Goal: Information Seeking & Learning: Compare options

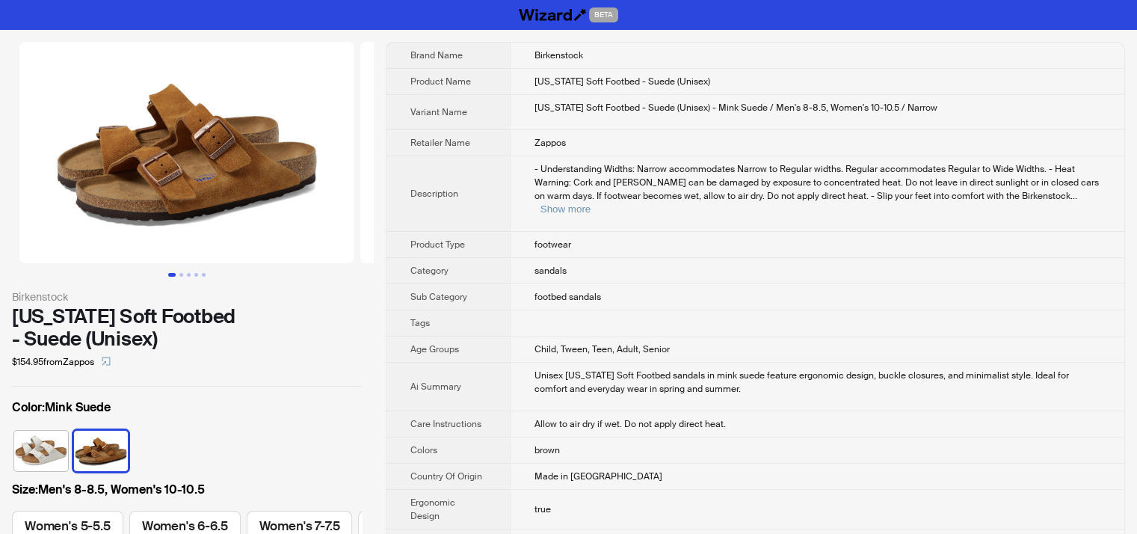
scroll to position [0, 544]
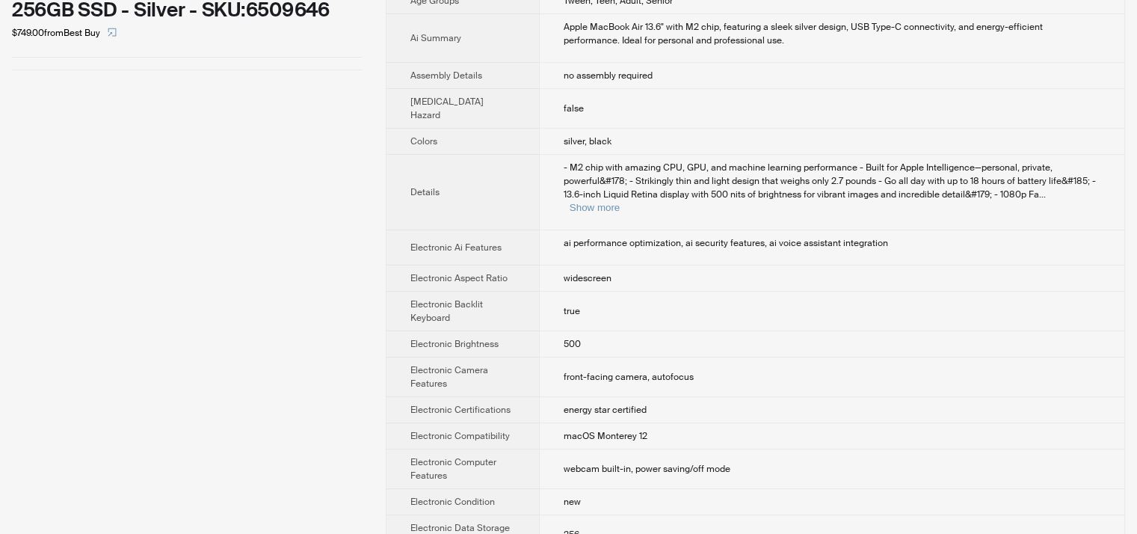
scroll to position [449, 0]
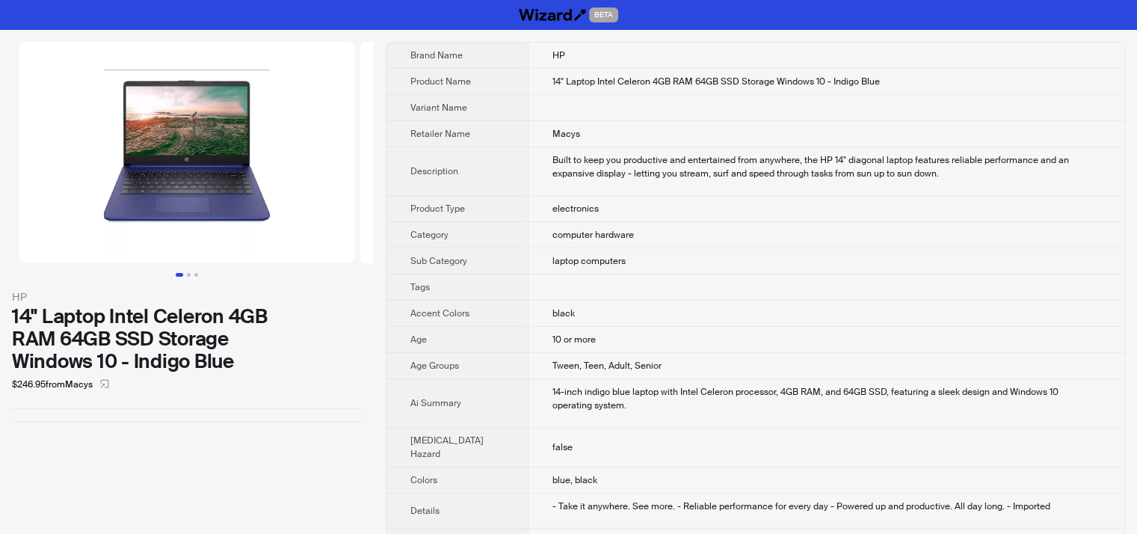
scroll to position [150, 0]
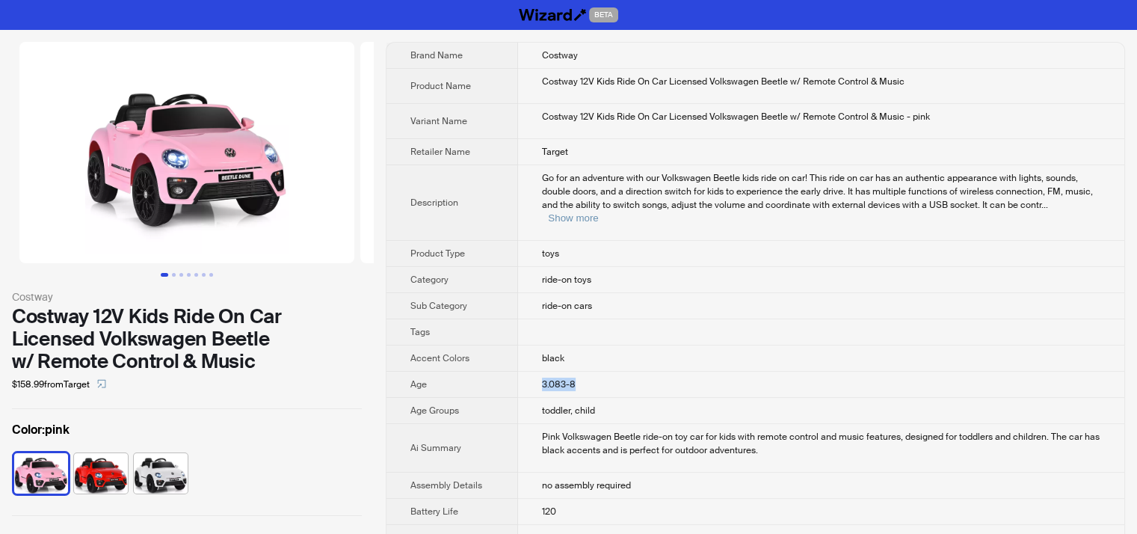
drag, startPoint x: 518, startPoint y: 366, endPoint x: 568, endPoint y: 365, distance: 50.1
click at [568, 372] on td "3.083-8" at bounding box center [821, 385] width 606 height 26
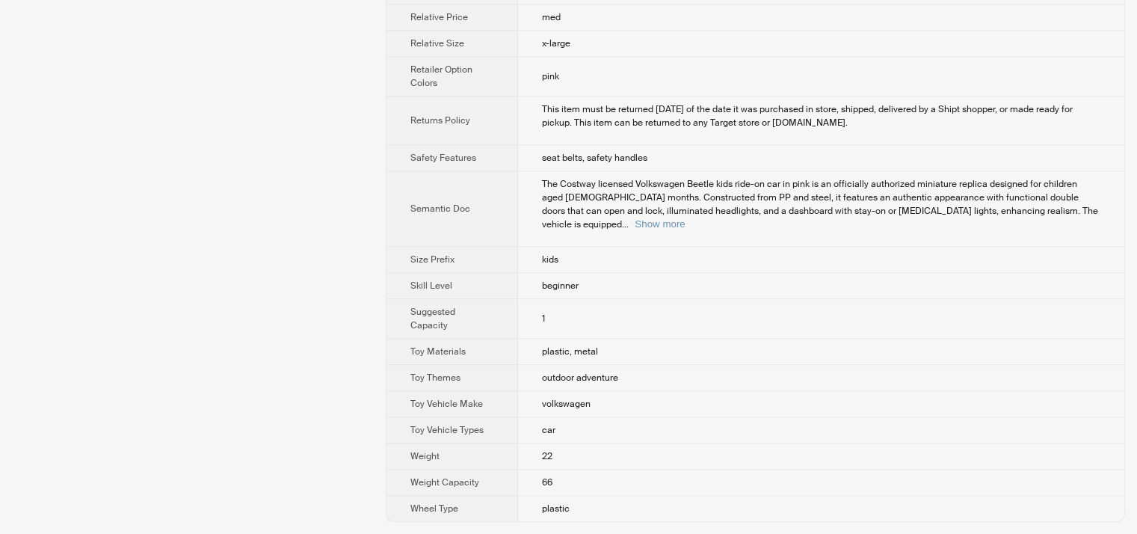
scroll to position [782, 0]
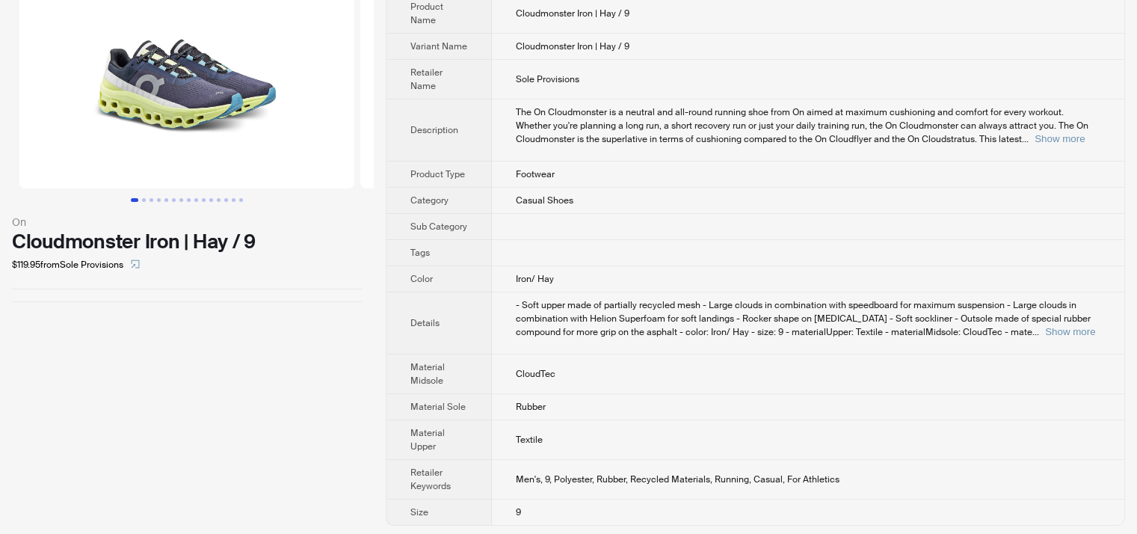
scroll to position [76, 0]
drag, startPoint x: 404, startPoint y: 500, endPoint x: 580, endPoint y: 515, distance: 176.4
click at [580, 515] on tr "Size 9" at bounding box center [756, 511] width 738 height 26
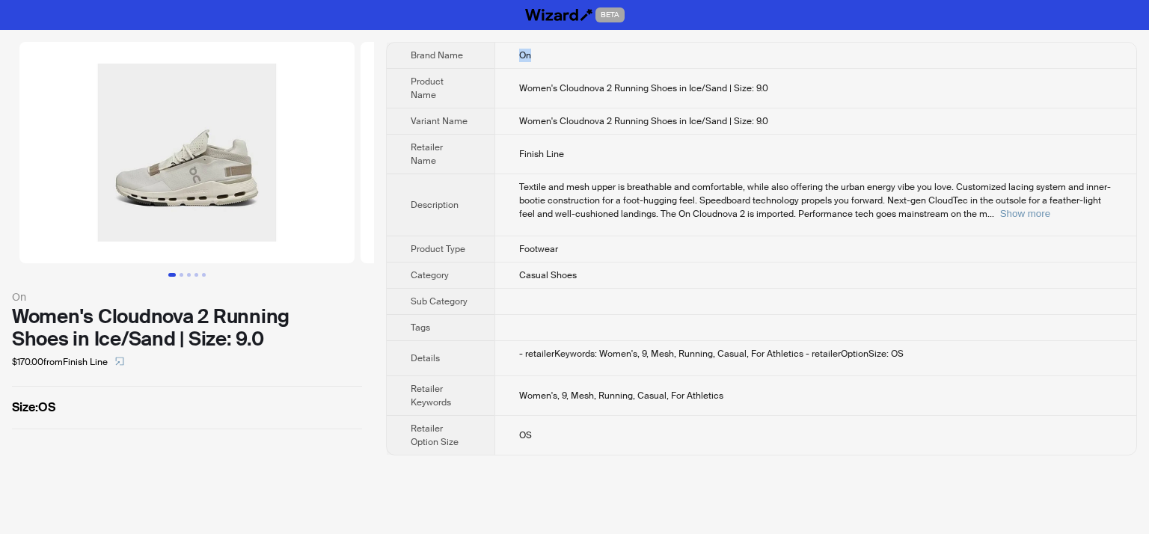
drag, startPoint x: 538, startPoint y: 55, endPoint x: 509, endPoint y: 55, distance: 28.4
click at [509, 55] on td "On" at bounding box center [815, 56] width 642 height 26
drag, startPoint x: 781, startPoint y: 74, endPoint x: 735, endPoint y: 87, distance: 47.4
click at [735, 87] on td "Women's Cloudnova 2 Running Shoes in Ice/Sand | Size: 9.0" at bounding box center [815, 89] width 642 height 40
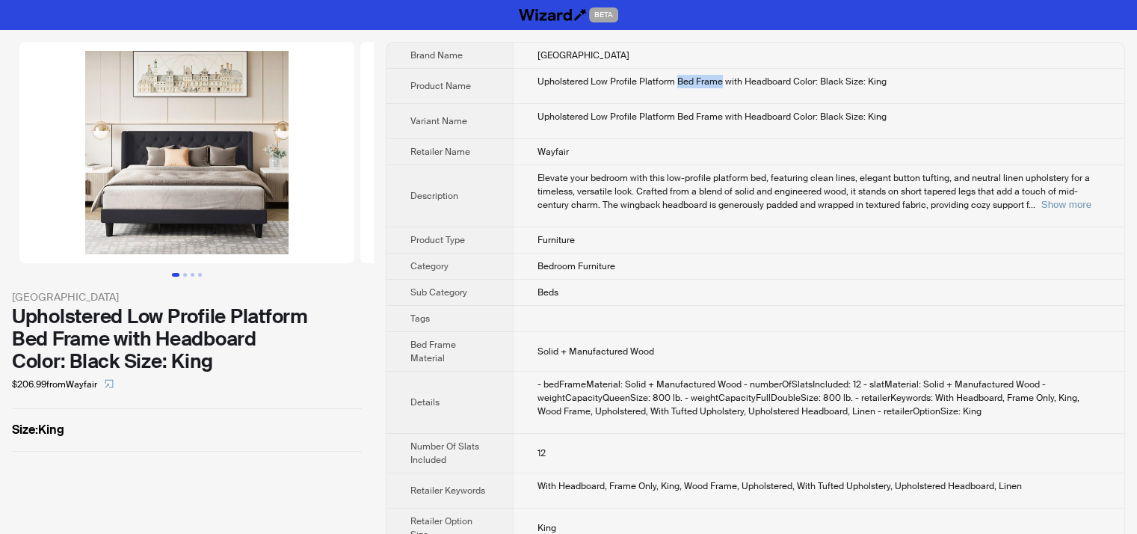
drag, startPoint x: 680, startPoint y: 83, endPoint x: 724, endPoint y: 82, distance: 44.1
click at [724, 82] on div "Upholstered Low Profile Platform Bed Frame with Headboard Color: Black Size: Ki…" at bounding box center [819, 81] width 563 height 13
click at [183, 275] on button "Go to slide 2" at bounding box center [185, 275] width 4 height 4
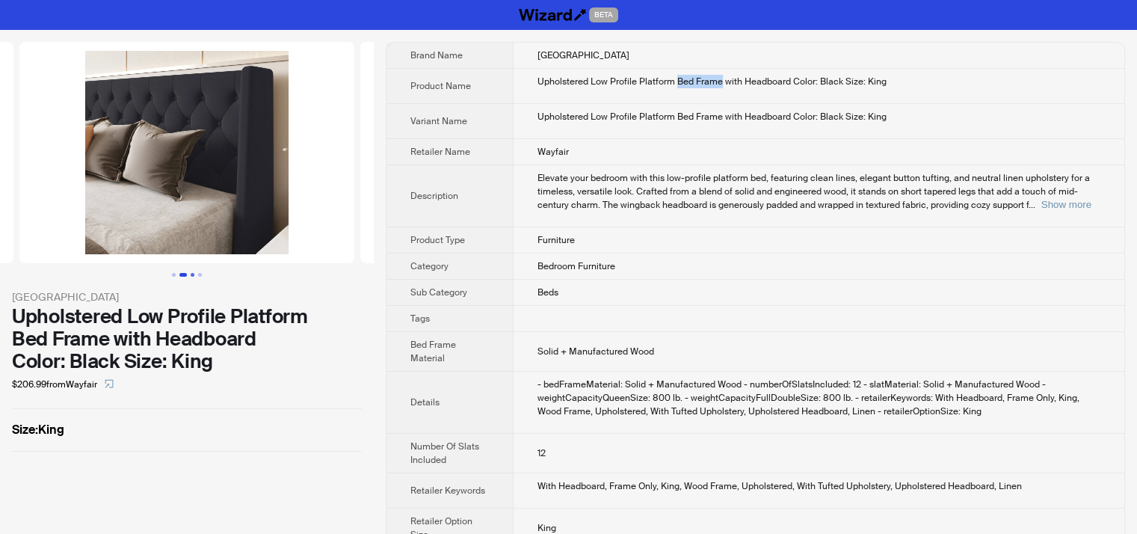
click at [193, 274] on button "Go to slide 3" at bounding box center [193, 275] width 4 height 4
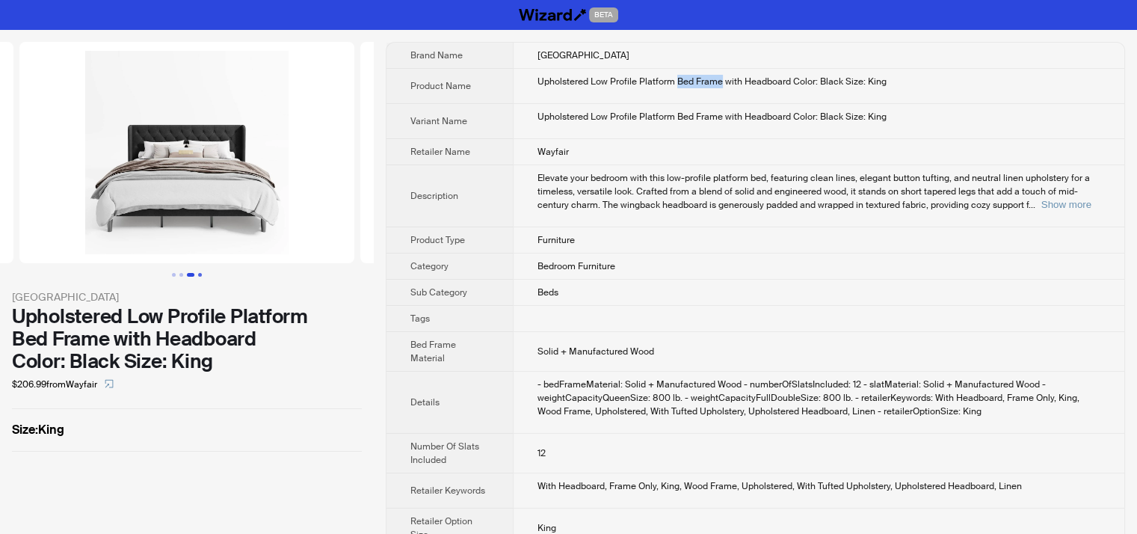
click at [202, 273] on button "Go to slide 4" at bounding box center [200, 275] width 4 height 4
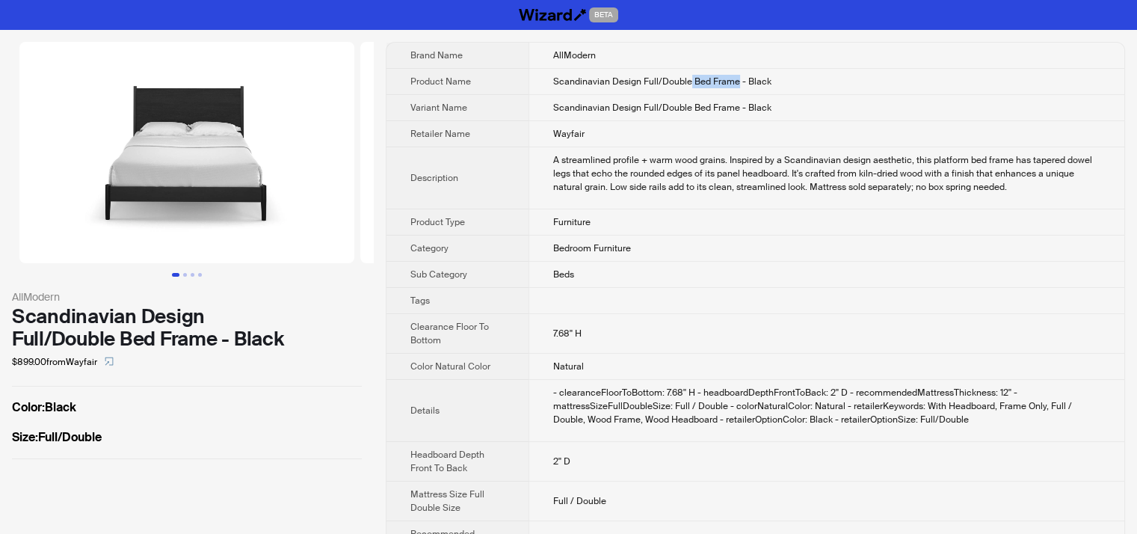
drag, startPoint x: 691, startPoint y: 82, endPoint x: 738, endPoint y: 81, distance: 47.1
click at [738, 81] on span "Scandinavian Design Full/Double Bed Frame - Black" at bounding box center [662, 82] width 218 height 12
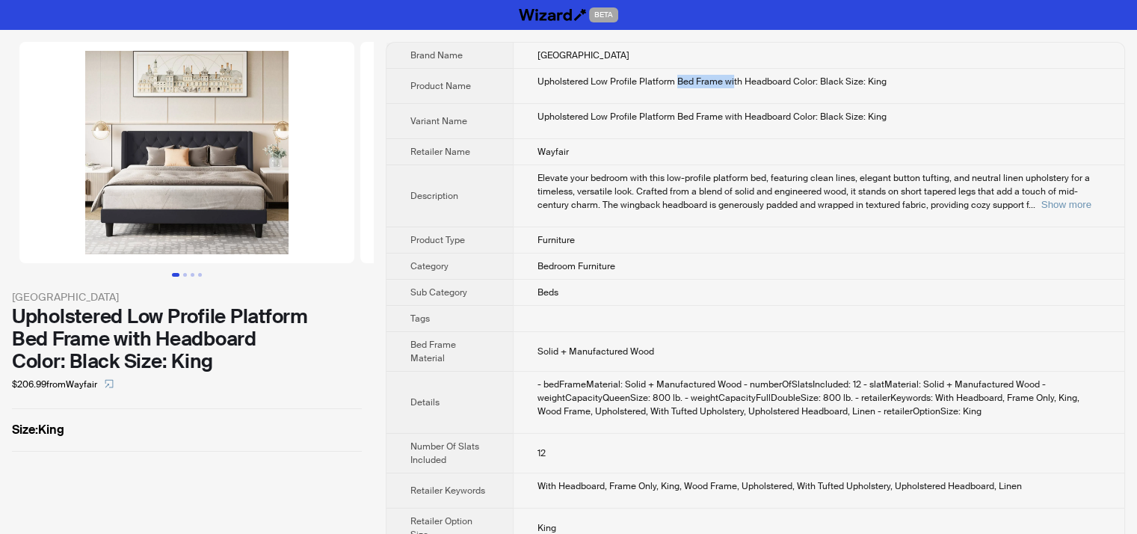
drag, startPoint x: 681, startPoint y: 80, endPoint x: 736, endPoint y: 96, distance: 56.8
click at [736, 96] on td "Upholstered Low Profile Platform Bed Frame with Headboard Color: Black Size: Ki…" at bounding box center [819, 86] width 612 height 35
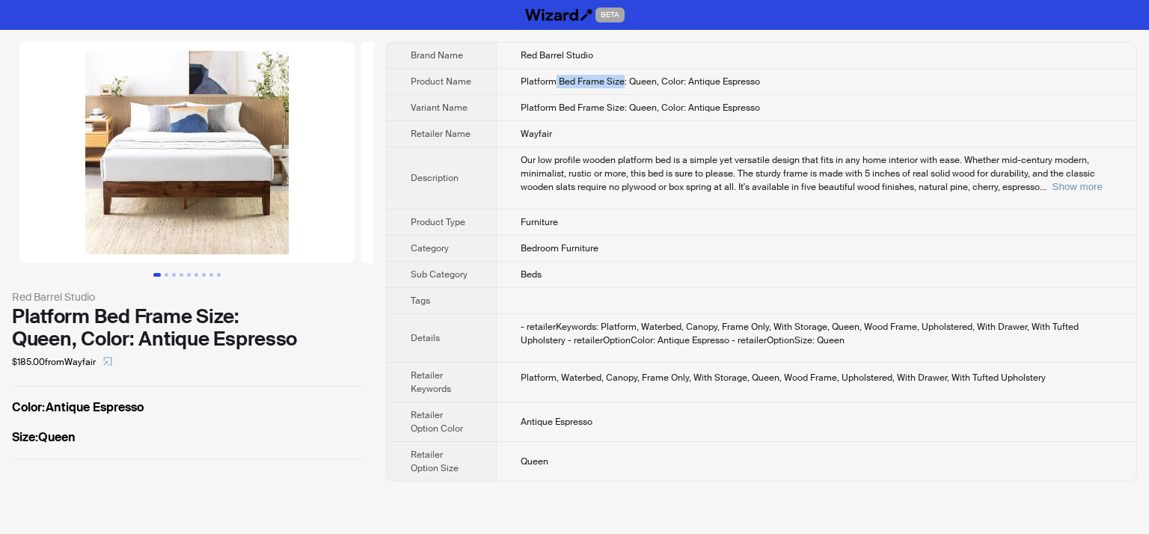
drag, startPoint x: 556, startPoint y: 83, endPoint x: 622, endPoint y: 86, distance: 65.9
click at [622, 86] on span "Platform Bed Frame Size: Queen, Color: Antique Espresso" at bounding box center [639, 82] width 239 height 12
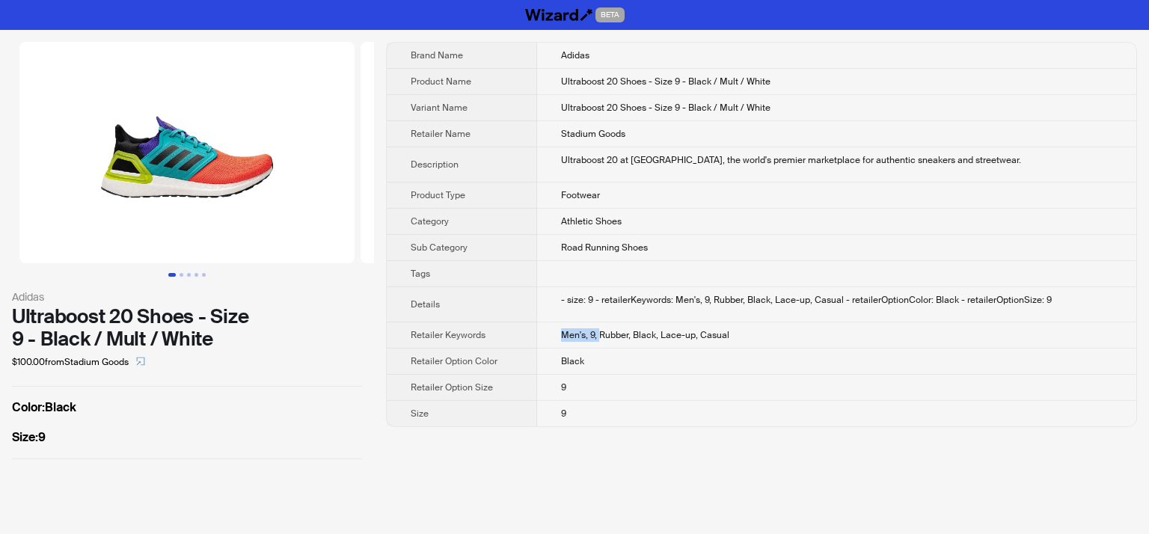
drag, startPoint x: 557, startPoint y: 336, endPoint x: 601, endPoint y: 331, distance: 44.3
click at [601, 331] on td "Men's, 9, Rubber, Black, Lace-up, Casual" at bounding box center [836, 335] width 599 height 26
drag, startPoint x: 21, startPoint y: 362, endPoint x: 52, endPoint y: 368, distance: 32.0
click at [52, 368] on div "Adidas Ultraboost 20 Shoes - Size 9 - Black / Mult / White $100.00 from Stadium…" at bounding box center [187, 250] width 374 height 441
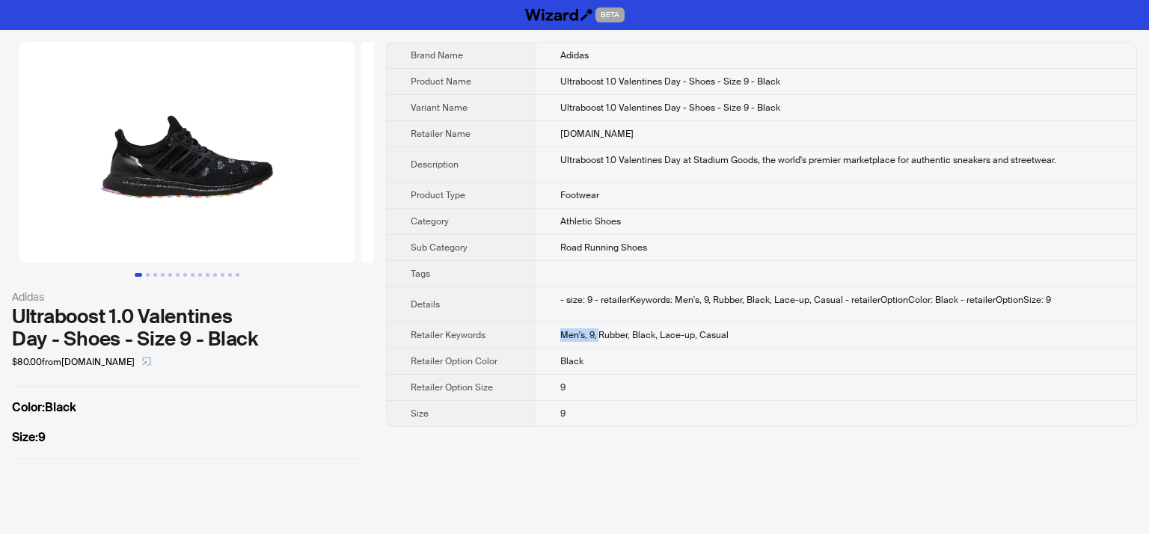
drag, startPoint x: 549, startPoint y: 332, endPoint x: 598, endPoint y: 338, distance: 49.7
click at [598, 338] on td "Men's, 9, Rubber, Black, Lace-up, Casual" at bounding box center [835, 335] width 601 height 26
drag, startPoint x: 4, startPoint y: 361, endPoint x: 69, endPoint y: 370, distance: 65.7
click at [69, 370] on div "Adidas Ultraboost 1.0 Valentines Day - Shoes - Size 9 - Black $80.00 from Sneak…" at bounding box center [187, 250] width 374 height 441
click at [28, 360] on div "$80.00 from Sneakers.com" at bounding box center [187, 362] width 350 height 24
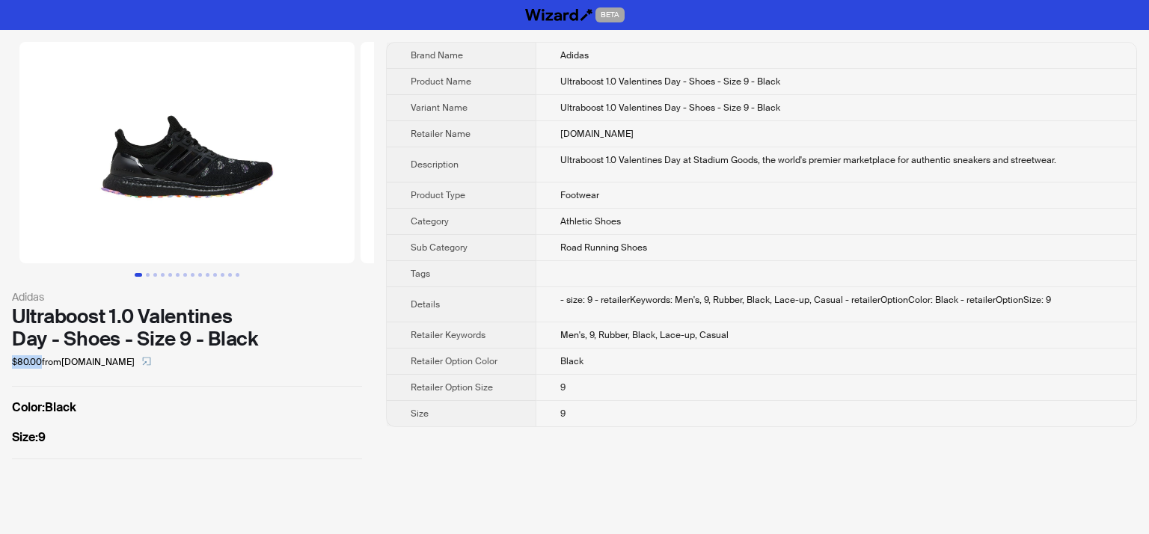
drag, startPoint x: 42, startPoint y: 363, endPoint x: 2, endPoint y: 364, distance: 39.7
click at [2, 364] on div "Adidas Ultraboost 1.0 Valentines Day - Shoes - Size 9 - Black $80.00 from Sneak…" at bounding box center [187, 250] width 374 height 441
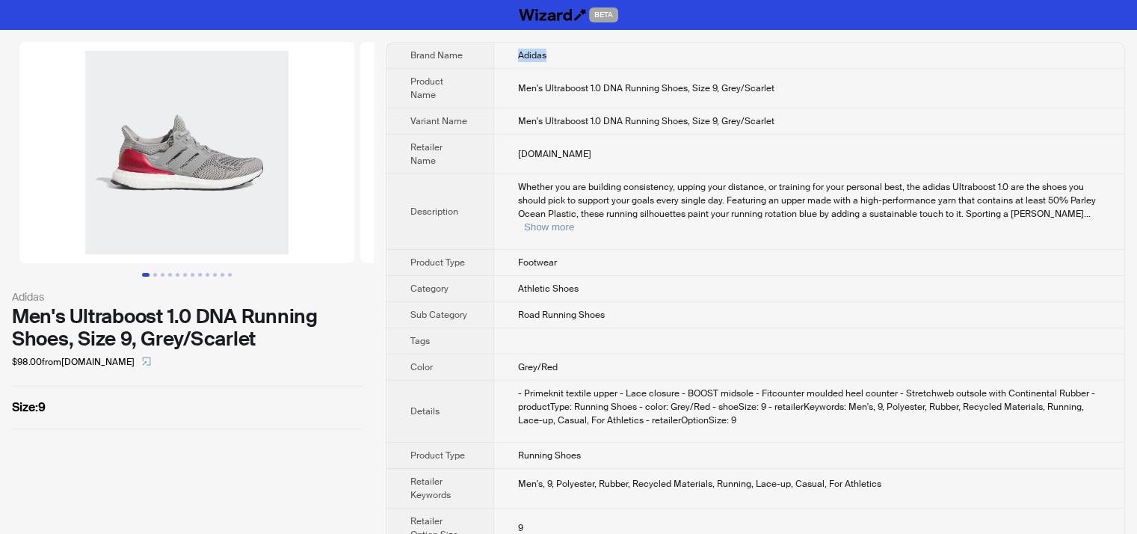
drag, startPoint x: 509, startPoint y: 53, endPoint x: 579, endPoint y: 53, distance: 69.5
click at [579, 53] on td "Adidas" at bounding box center [809, 56] width 631 height 26
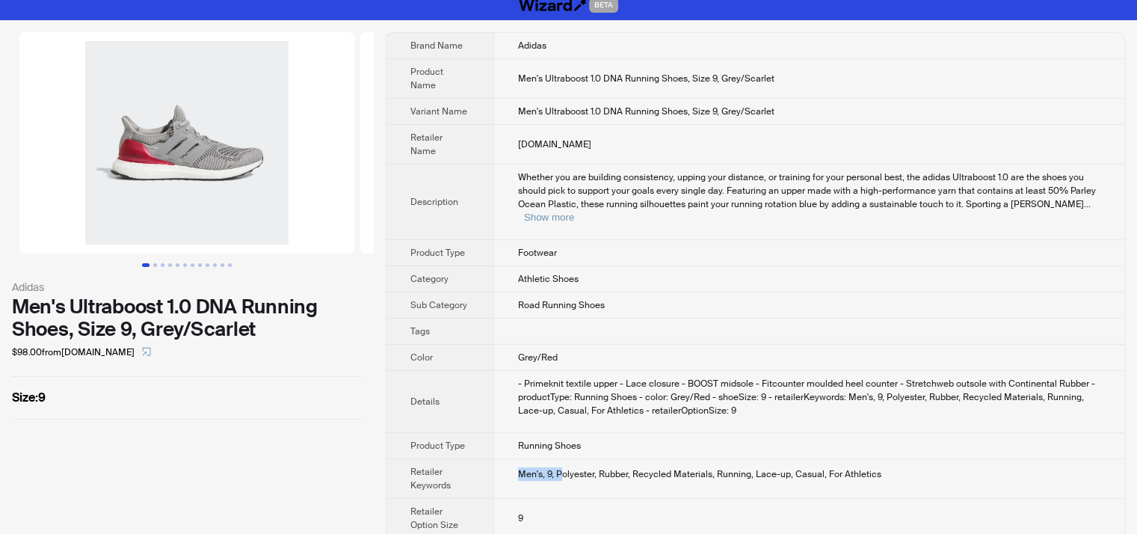
drag, startPoint x: 514, startPoint y: 434, endPoint x: 562, endPoint y: 430, distance: 48.8
click at [562, 459] on td "Men's, 9, Polyester, Rubber, Recycled Materials, Running, Lace-up, Casual, For …" at bounding box center [809, 479] width 631 height 40
drag, startPoint x: 561, startPoint y: 212, endPoint x: 506, endPoint y: 212, distance: 55.3
click at [506, 240] on td "Footwear" at bounding box center [809, 253] width 631 height 26
drag, startPoint x: 0, startPoint y: 351, endPoint x: 75, endPoint y: 351, distance: 74.8
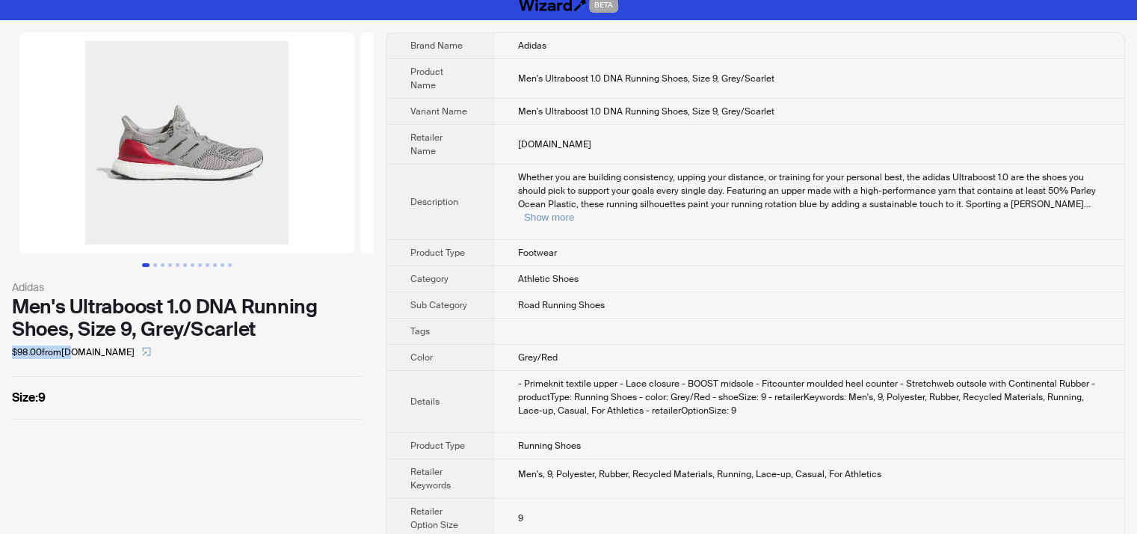
click at [75, 351] on div "Adidas Men's Ultraboost 1.0 DNA Running Shoes, Size 9, Grey/Scarlet $98.00 from…" at bounding box center [187, 225] width 374 height 411
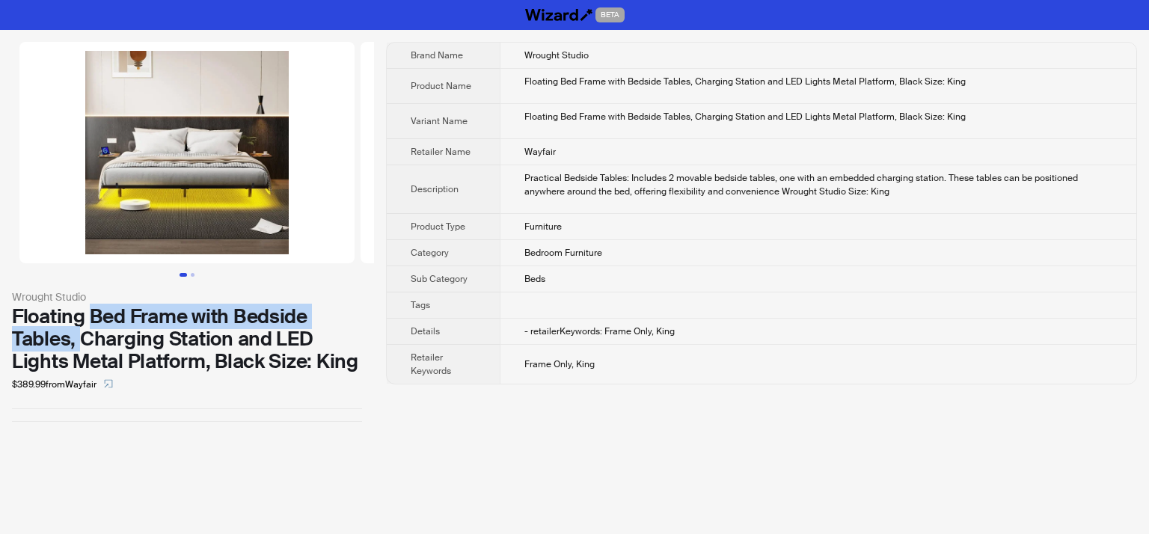
drag, startPoint x: 93, startPoint y: 316, endPoint x: 79, endPoint y: 345, distance: 32.1
click at [79, 345] on div "Floating Bed Frame with Bedside Tables, Charging Station and LED Lights Metal P…" at bounding box center [187, 338] width 350 height 67
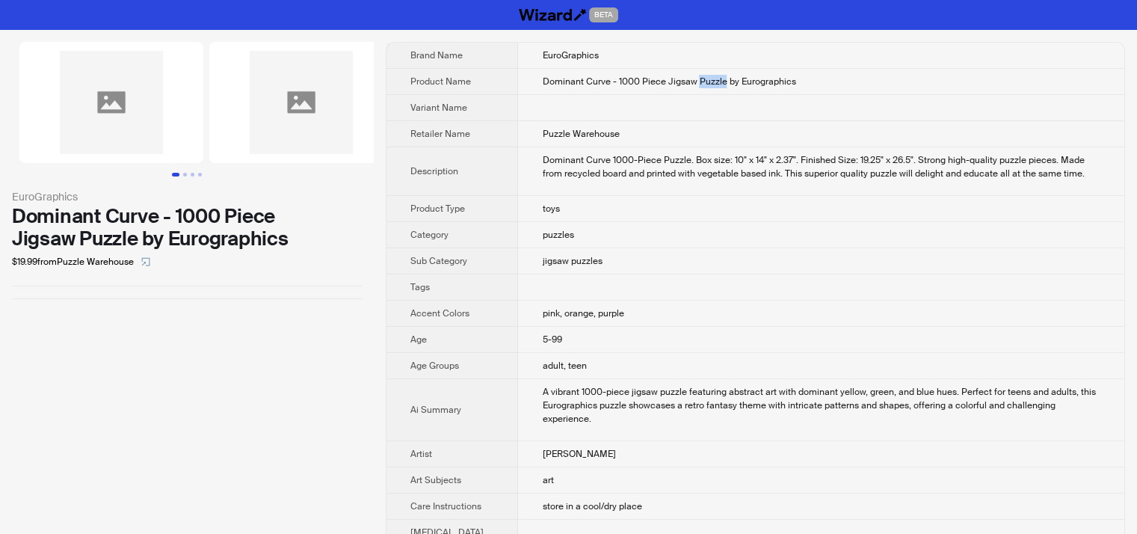
drag, startPoint x: 688, startPoint y: 80, endPoint x: 715, endPoint y: 80, distance: 26.9
click at [715, 80] on span "Dominant Curve - 1000 Piece Jigsaw Puzzle by Eurographics" at bounding box center [669, 82] width 254 height 12
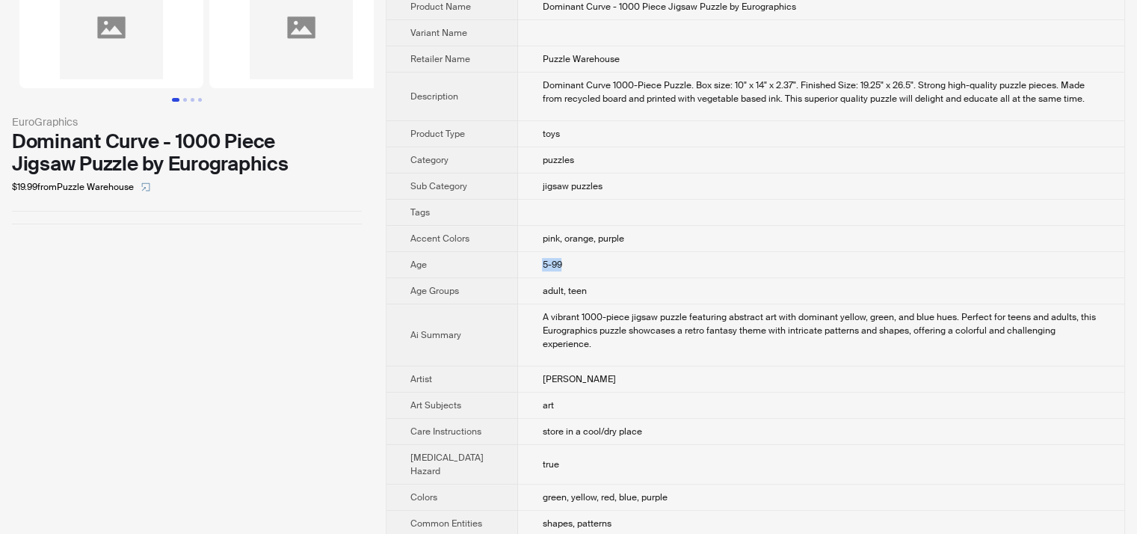
drag, startPoint x: 555, startPoint y: 259, endPoint x: 515, endPoint y: 265, distance: 40.8
click at [518, 265] on td "5-99" at bounding box center [821, 265] width 606 height 26
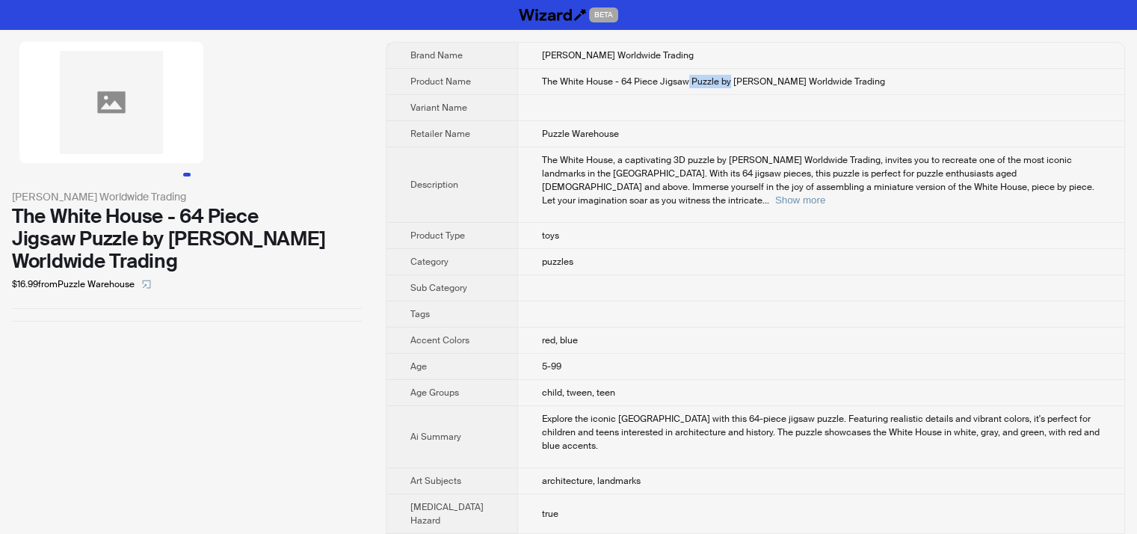
drag, startPoint x: 673, startPoint y: 81, endPoint x: 715, endPoint y: 80, distance: 41.9
click at [715, 80] on span "The White House - 64 Piece Jigsaw Puzzle by [PERSON_NAME] Worldwide Trading" at bounding box center [713, 82] width 343 height 12
drag, startPoint x: 551, startPoint y: 345, endPoint x: 521, endPoint y: 352, distance: 30.7
click at [521, 354] on td "5-99" at bounding box center [820, 367] width 607 height 26
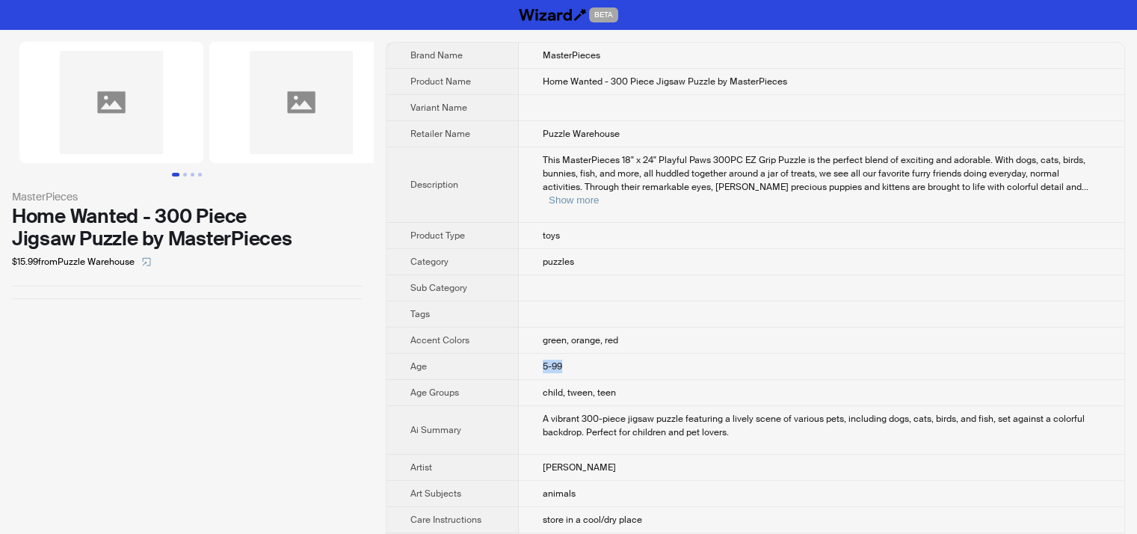
drag, startPoint x: 562, startPoint y: 354, endPoint x: 580, endPoint y: 277, distance: 79.1
click at [494, 354] on tr "Age 5-99" at bounding box center [756, 367] width 738 height 26
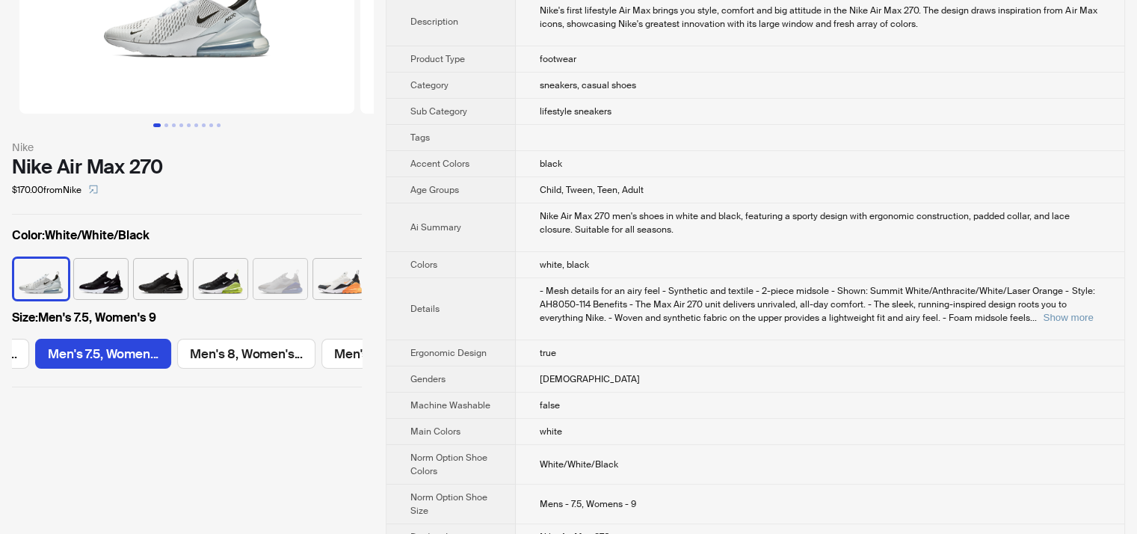
scroll to position [75, 0]
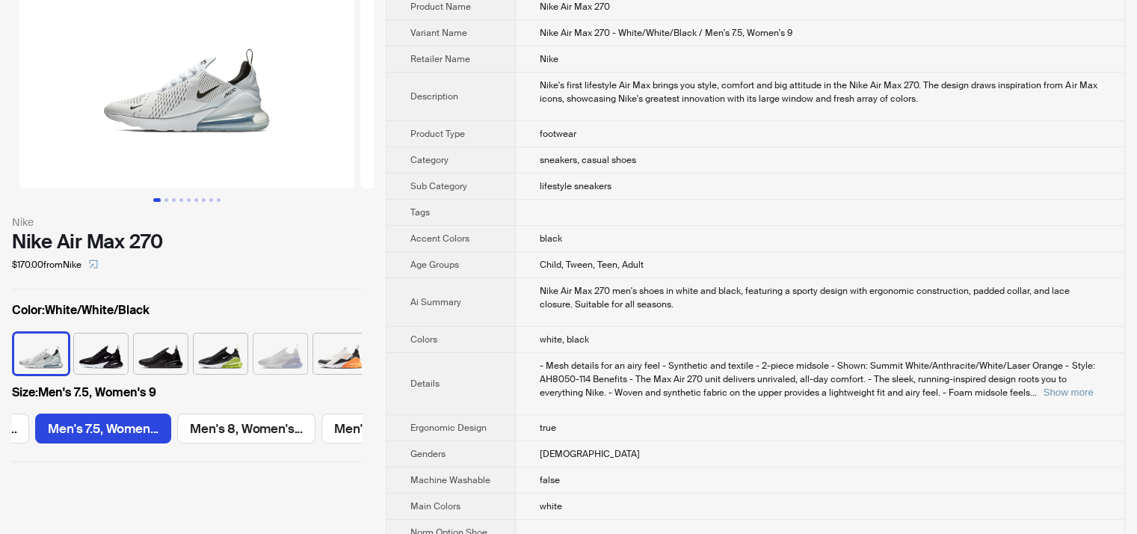
drag, startPoint x: 37, startPoint y: 290, endPoint x: 84, endPoint y: 287, distance: 46.5
click at [84, 384] on label "Size : Men's 7.5, Women's 9" at bounding box center [187, 393] width 350 height 18
drag, startPoint x: 535, startPoint y: 264, endPoint x: 669, endPoint y: 268, distance: 133.2
click at [669, 268] on td "Child, Tween, Teen, Adult" at bounding box center [820, 265] width 609 height 26
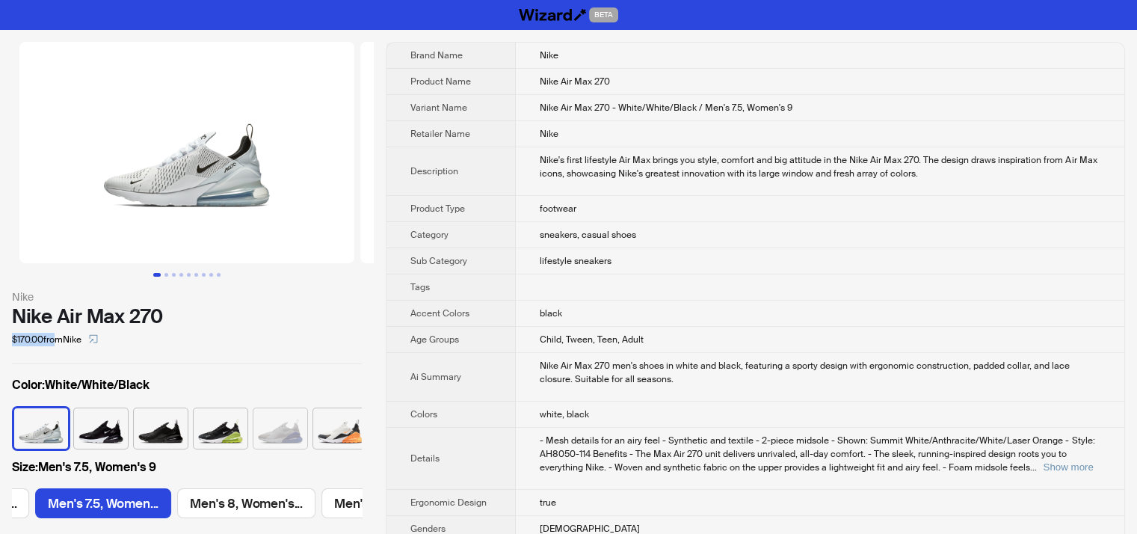
drag, startPoint x: 1, startPoint y: 236, endPoint x: 53, endPoint y: 241, distance: 51.8
click at [53, 241] on div "Nike Nike Air Max 270 $170.00 from Nike Color : White/White/Black Size : Men's …" at bounding box center [187, 289] width 374 height 519
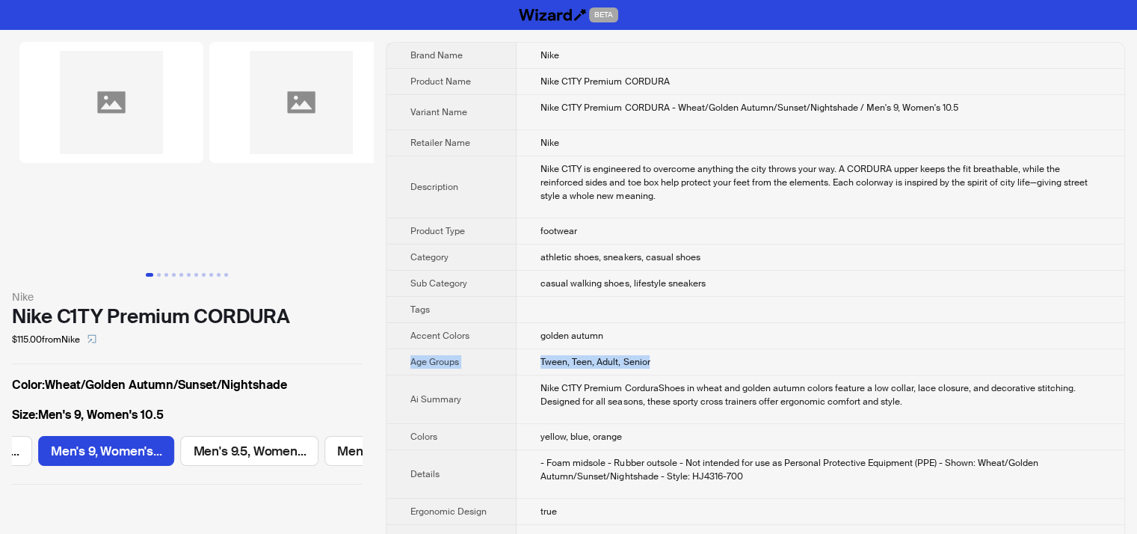
drag, startPoint x: 403, startPoint y: 362, endPoint x: 674, endPoint y: 360, distance: 270.7
click at [674, 360] on tr "Age Groups Tween, Teen, Adult, Senior" at bounding box center [756, 362] width 738 height 26
drag, startPoint x: 9, startPoint y: 238, endPoint x: 87, endPoint y: 241, distance: 77.8
click at [87, 241] on div "Nike Nike C1TY Premium CORDURA $115.00 from Nike Color : Wheat/Golden Autumn/Su…" at bounding box center [187, 263] width 374 height 467
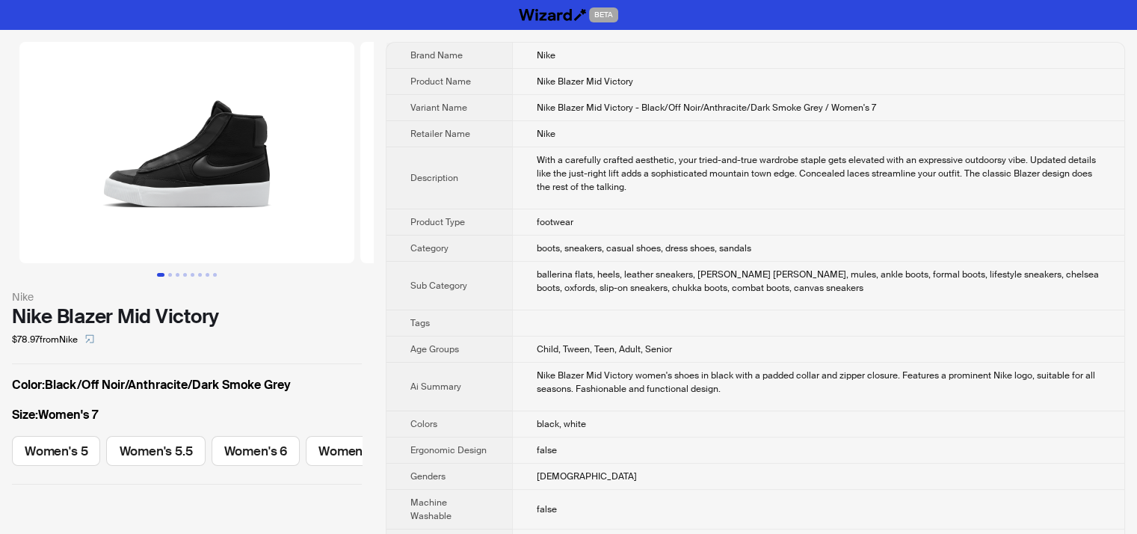
scroll to position [0, 368]
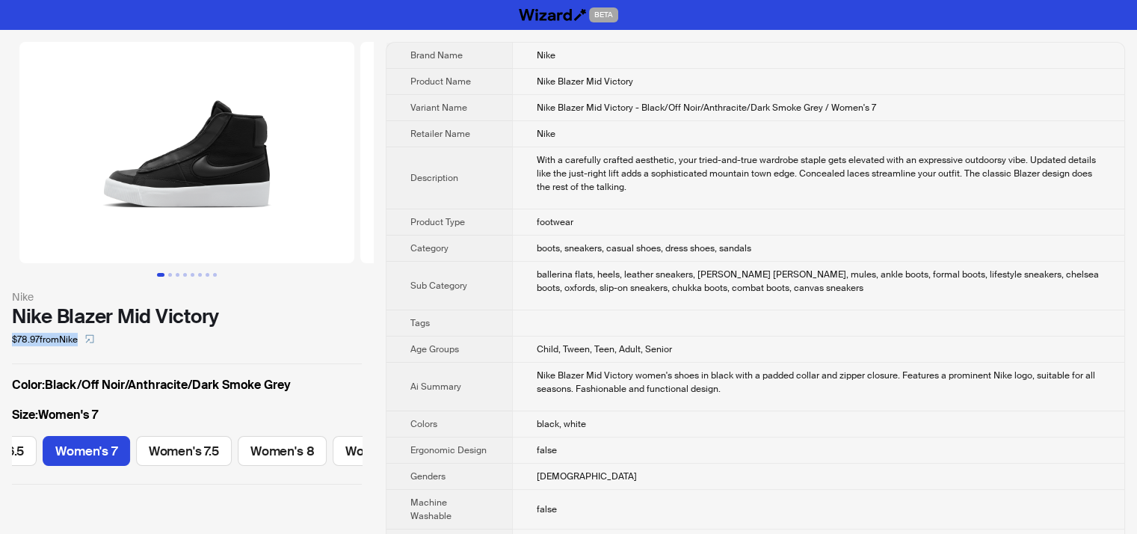
drag, startPoint x: 1, startPoint y: 337, endPoint x: 57, endPoint y: 346, distance: 56.1
click at [57, 346] on div "Nike Nike Blazer Mid Victory $78.97 from Nike Color : Black/Off Noir/Anthracite…" at bounding box center [187, 263] width 374 height 467
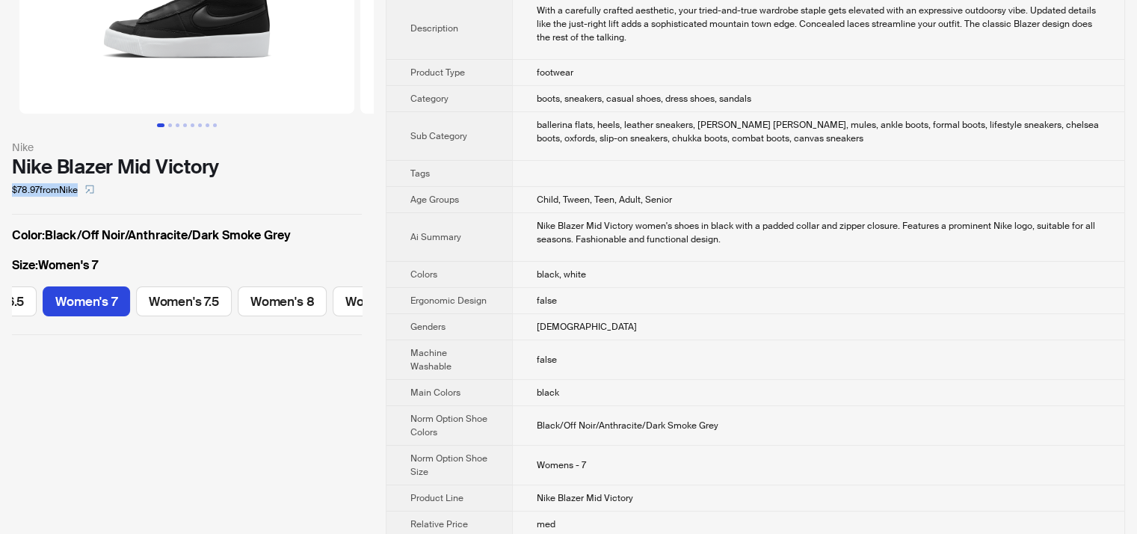
scroll to position [0, 0]
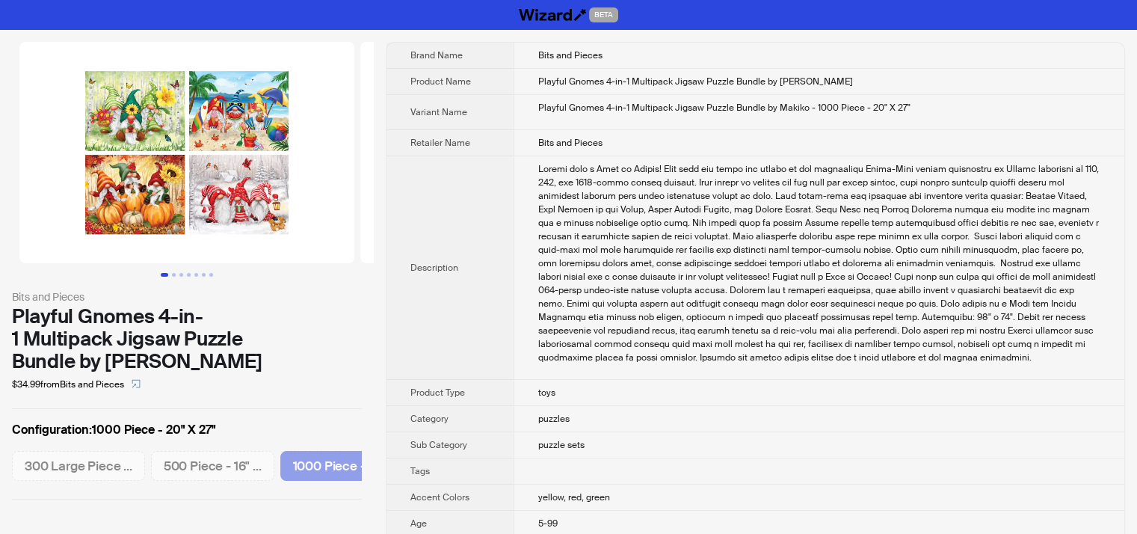
scroll to position [0, 43]
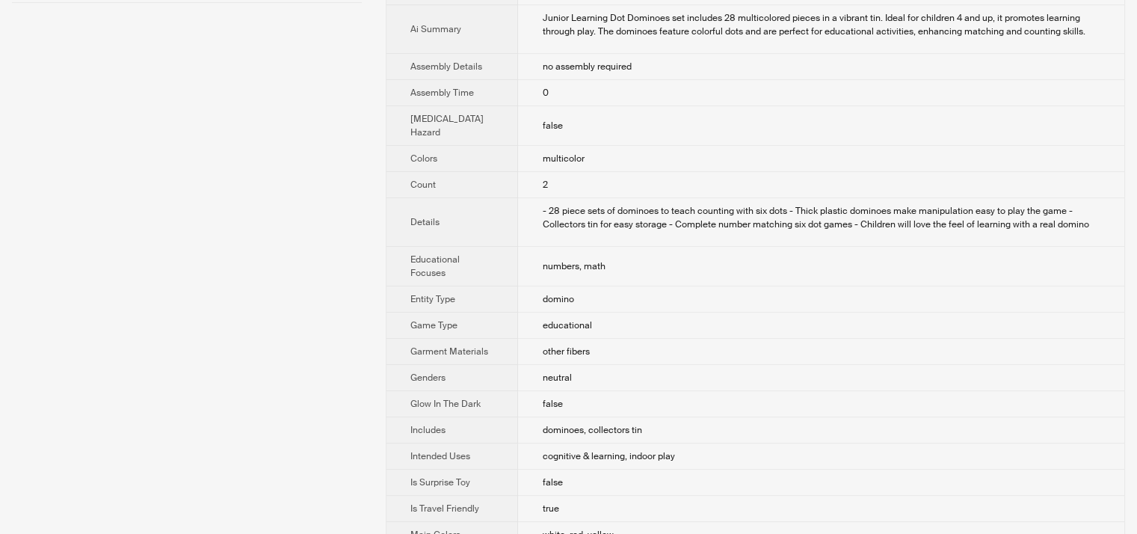
scroll to position [150, 0]
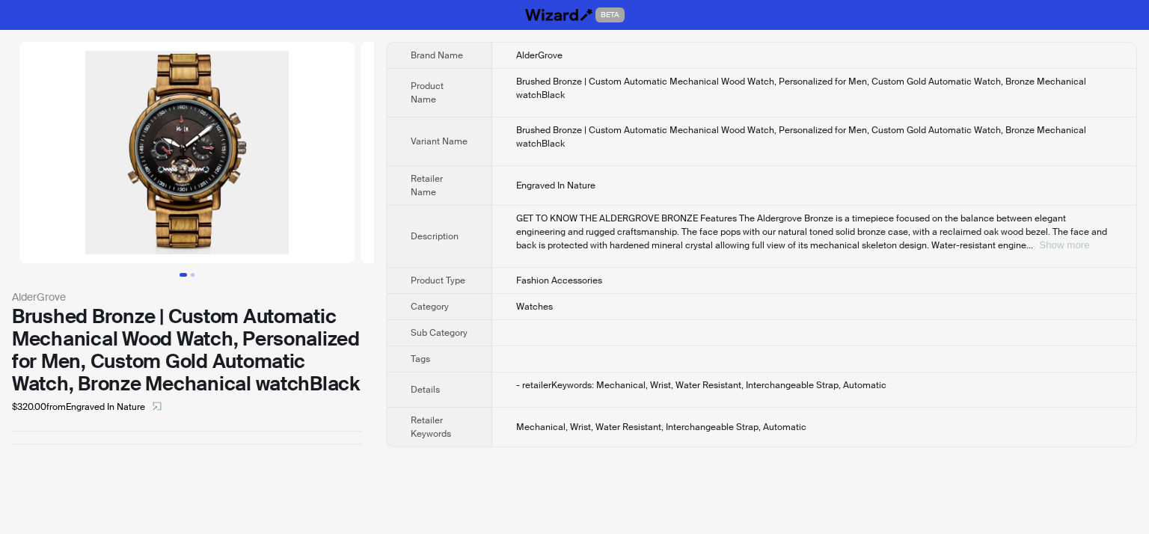
click at [1080, 242] on button "Show more" at bounding box center [1064, 244] width 50 height 11
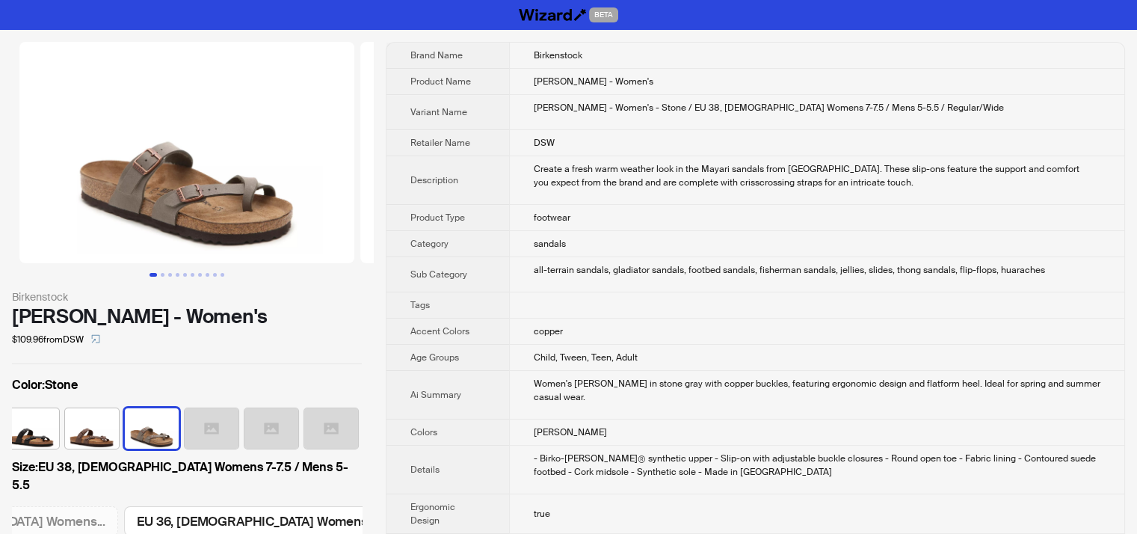
scroll to position [7, 0]
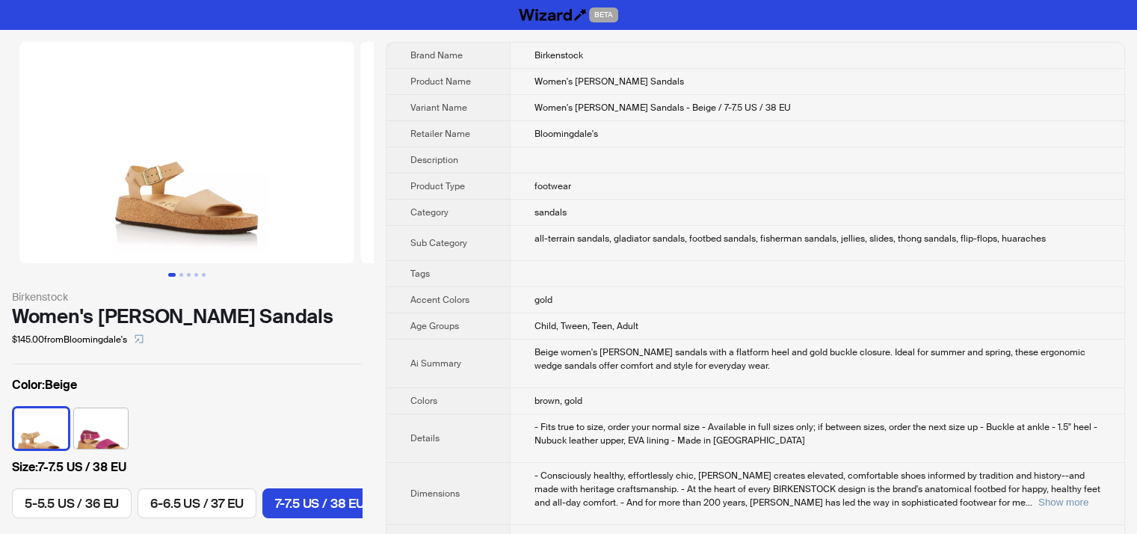
scroll to position [0, 224]
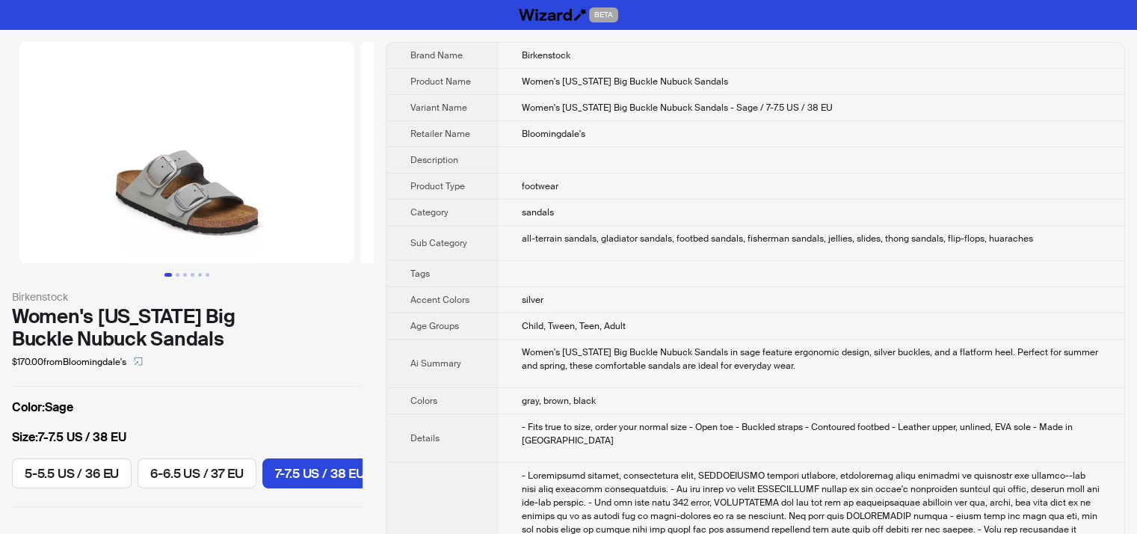
scroll to position [0, 224]
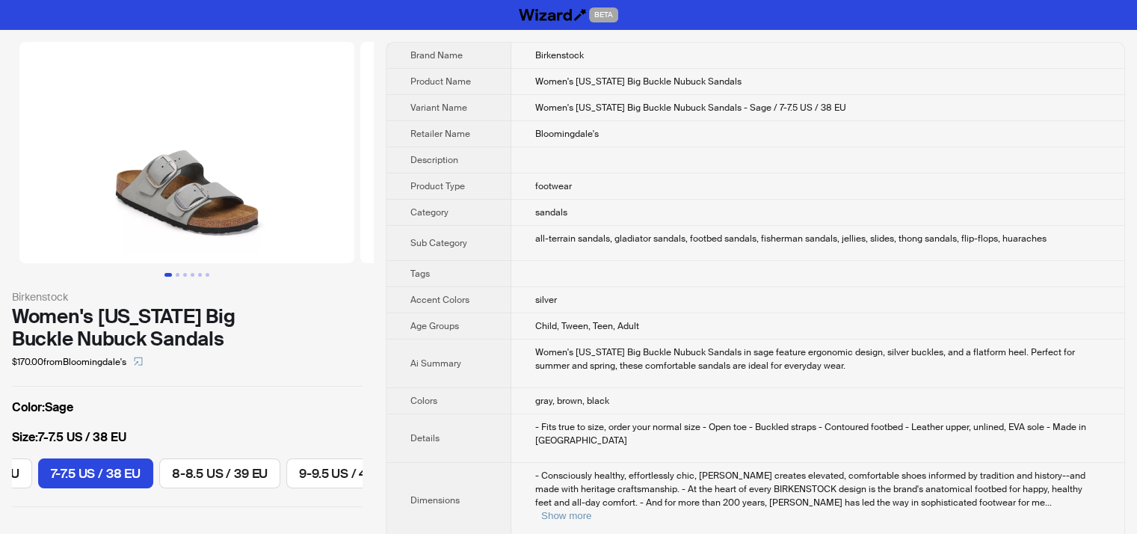
click at [744, 348] on div "Women's Arizona Big Buckle Nubuck Sandals in sage feature ergonomic design, sil…" at bounding box center [817, 358] width 565 height 27
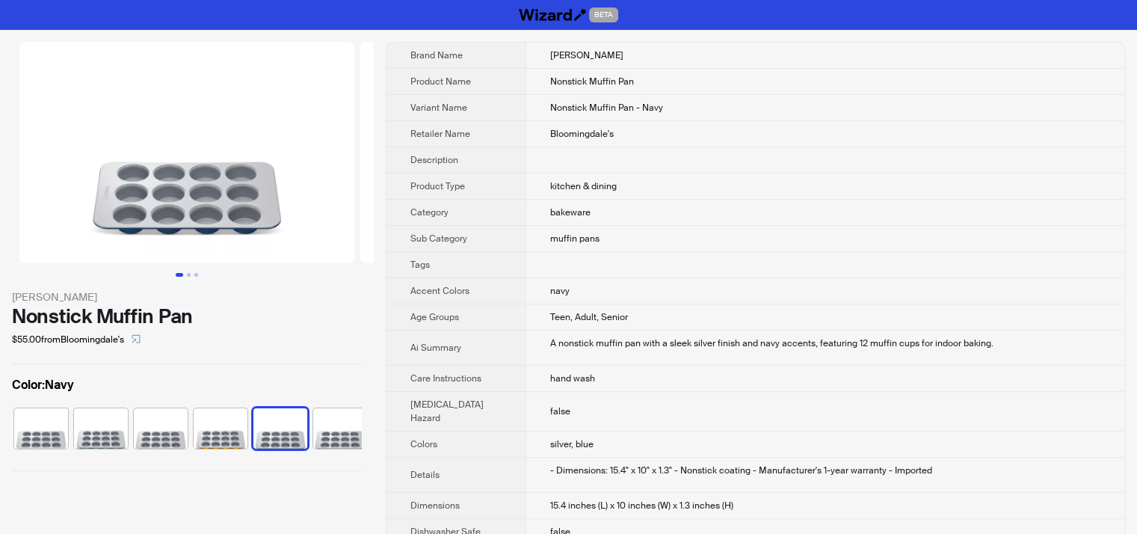
scroll to position [0, 69]
